Goal: Check status: Check status

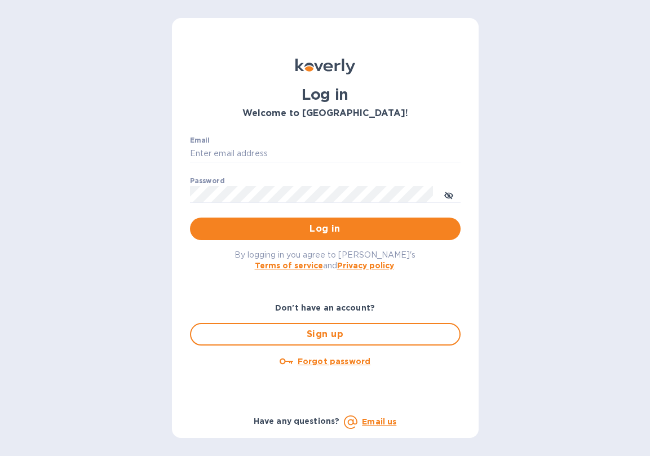
type input "[EMAIL_ADDRESS][DOMAIN_NAME]"
click at [346, 228] on span "Log in" at bounding box center [325, 229] width 253 height 14
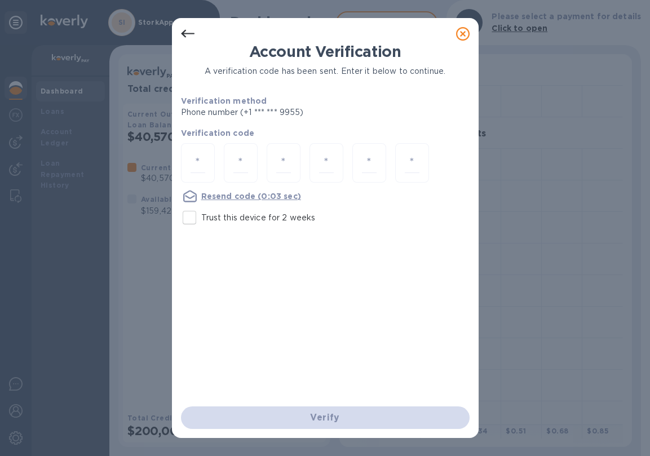
click at [194, 170] on input "number" at bounding box center [198, 163] width 15 height 21
type input "5"
type input "9"
type input "5"
type input "9"
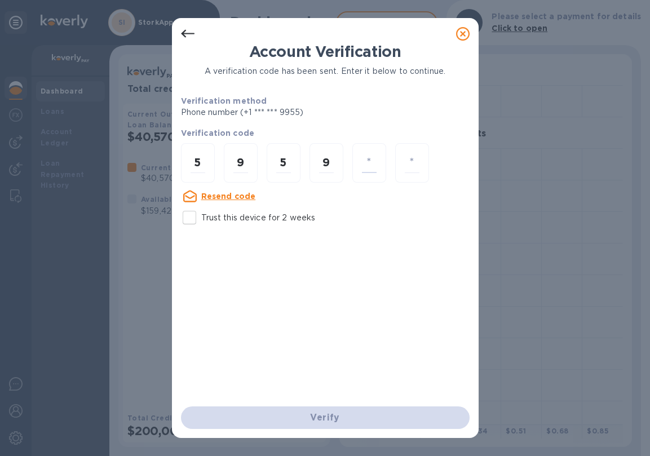
type input "1"
type input "8"
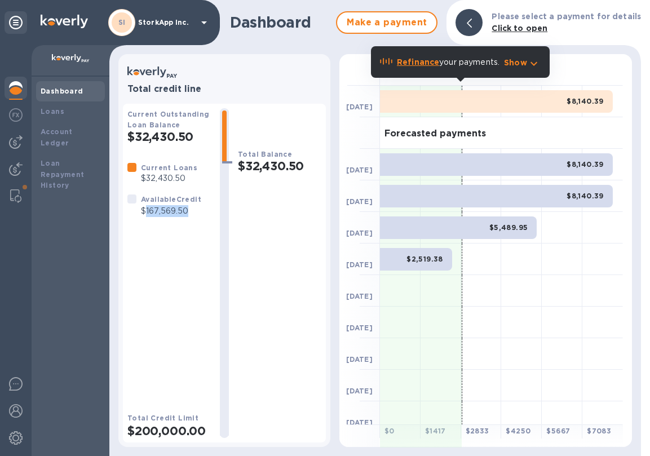
drag, startPoint x: 145, startPoint y: 213, endPoint x: 190, endPoint y: 215, distance: 45.2
click at [189, 215] on p "$167,569.50" at bounding box center [171, 211] width 60 height 12
copy p "167,569.50"
click at [94, 300] on div "Dashboard Loans Account Ledger Loan Repayment History" at bounding box center [71, 266] width 78 height 379
